Goal: Information Seeking & Learning: Check status

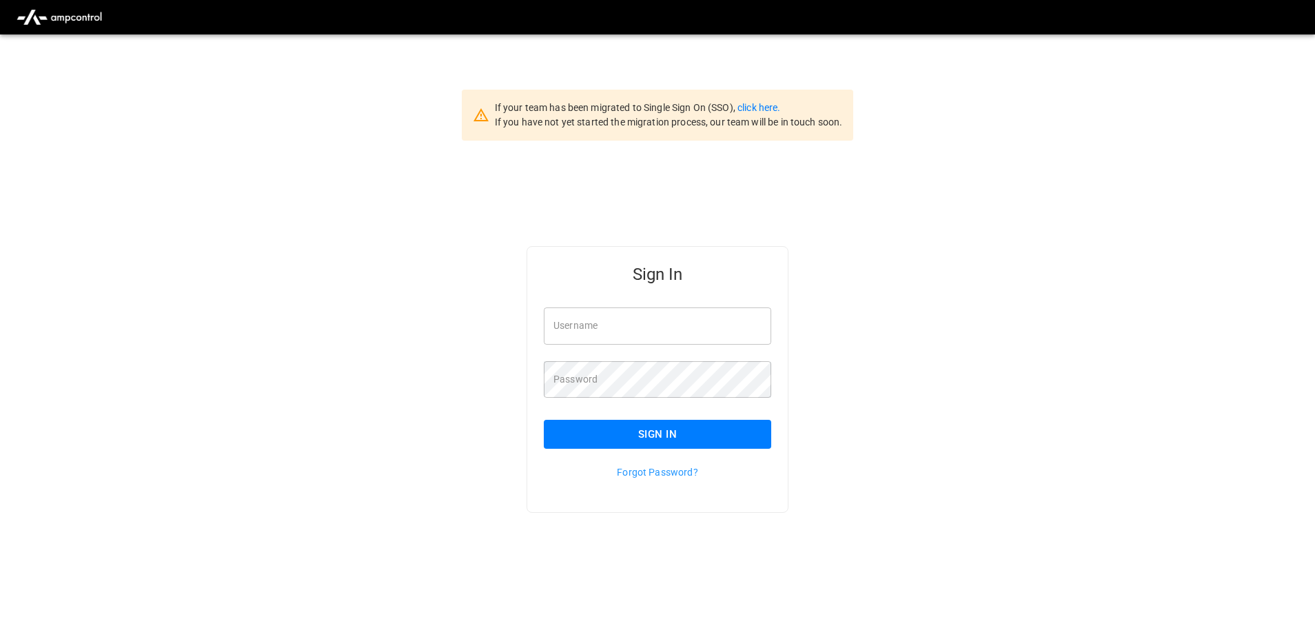
type input "**********"
click at [699, 429] on button "Sign In" at bounding box center [657, 434] width 227 height 29
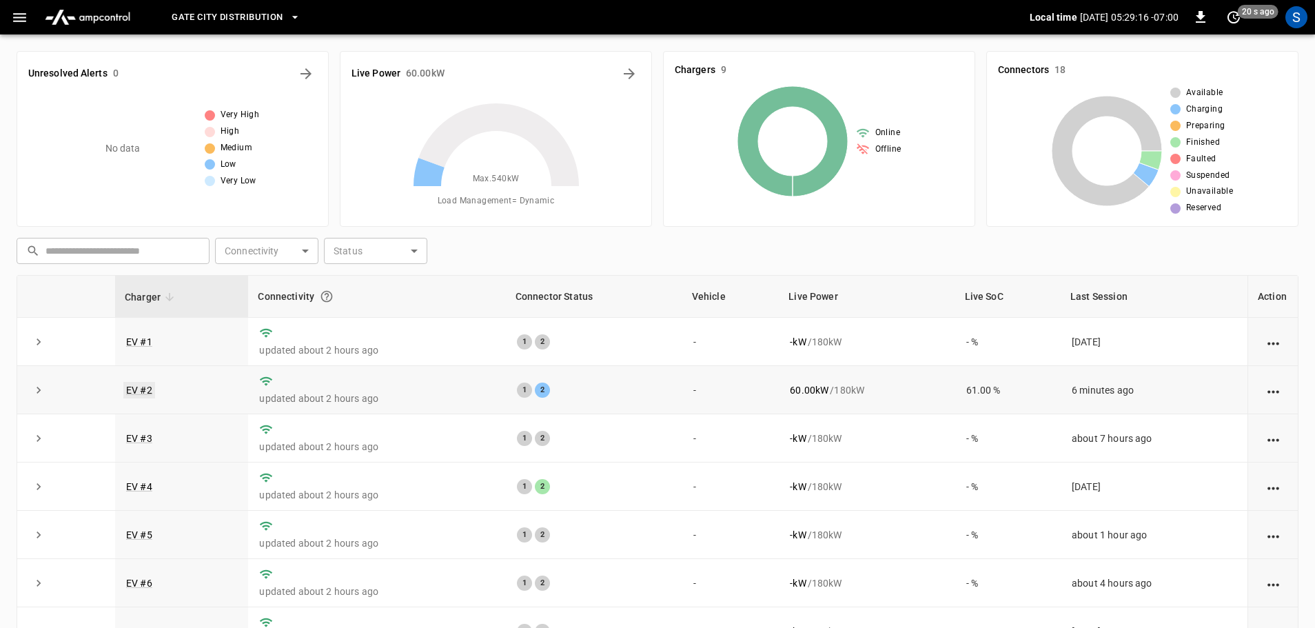
click at [143, 394] on link "EV #2" at bounding box center [139, 390] width 32 height 17
